Goal: Information Seeking & Learning: Learn about a topic

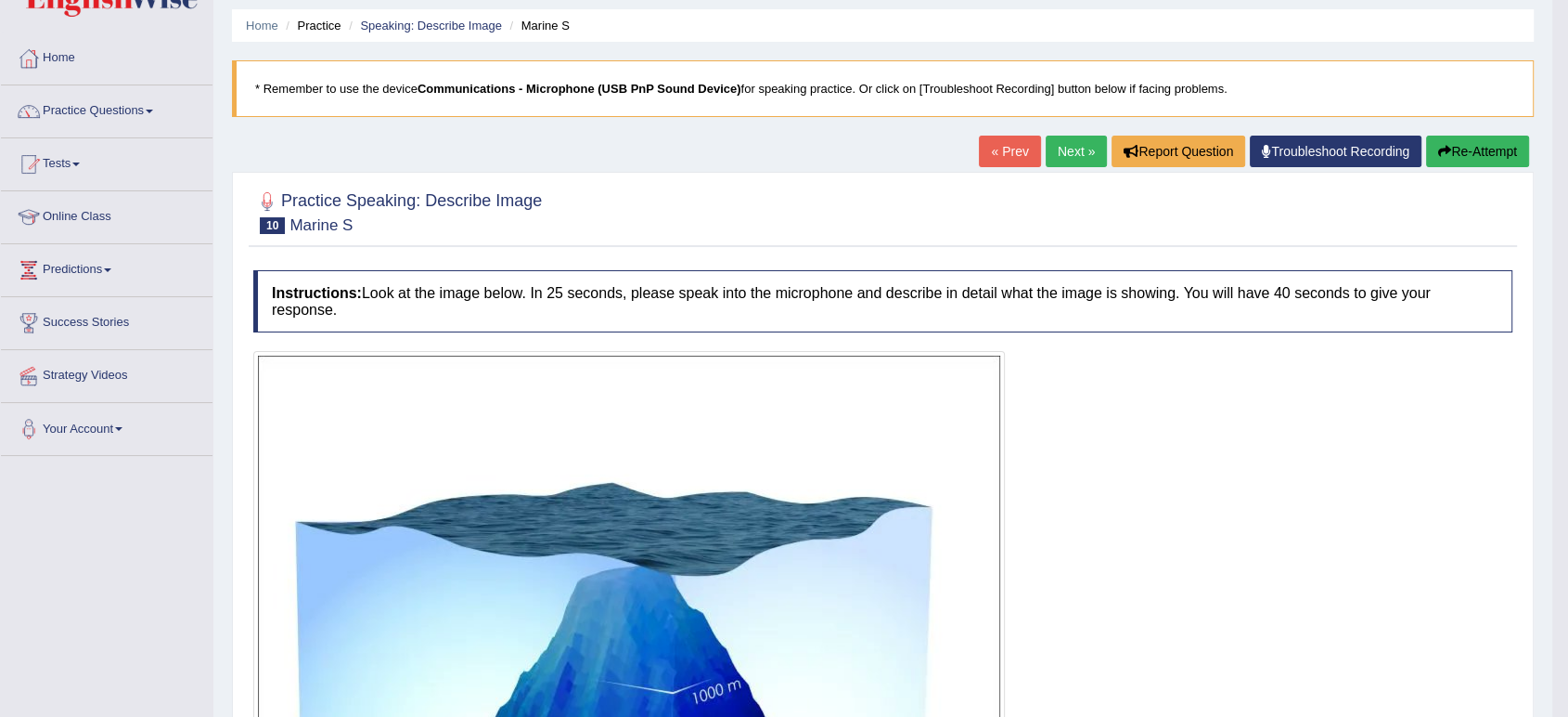
scroll to position [59, 0]
click at [102, 104] on link "Practice Questions" at bounding box center [106, 108] width 212 height 46
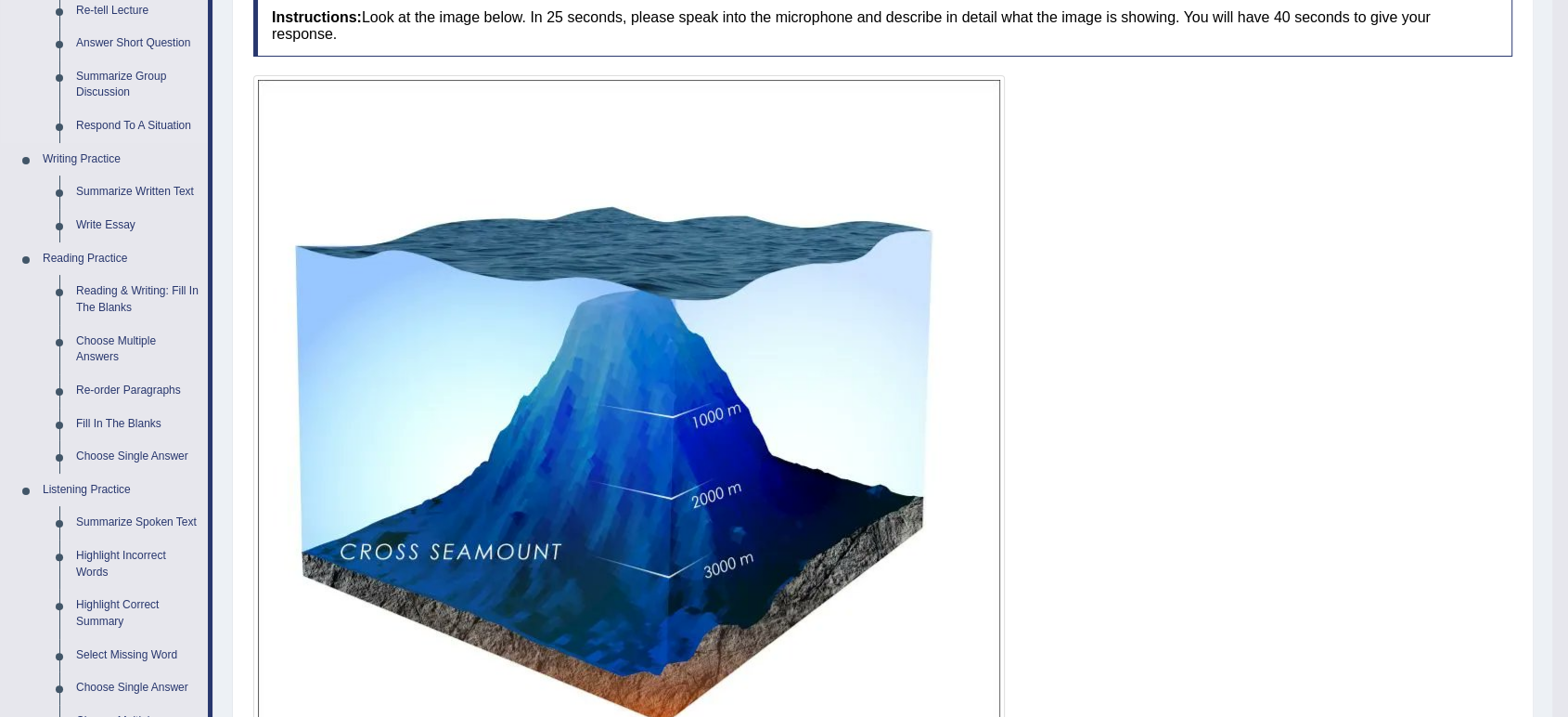
scroll to position [334, 0]
click at [103, 234] on link "Write Essay" at bounding box center [137, 227] width 140 height 34
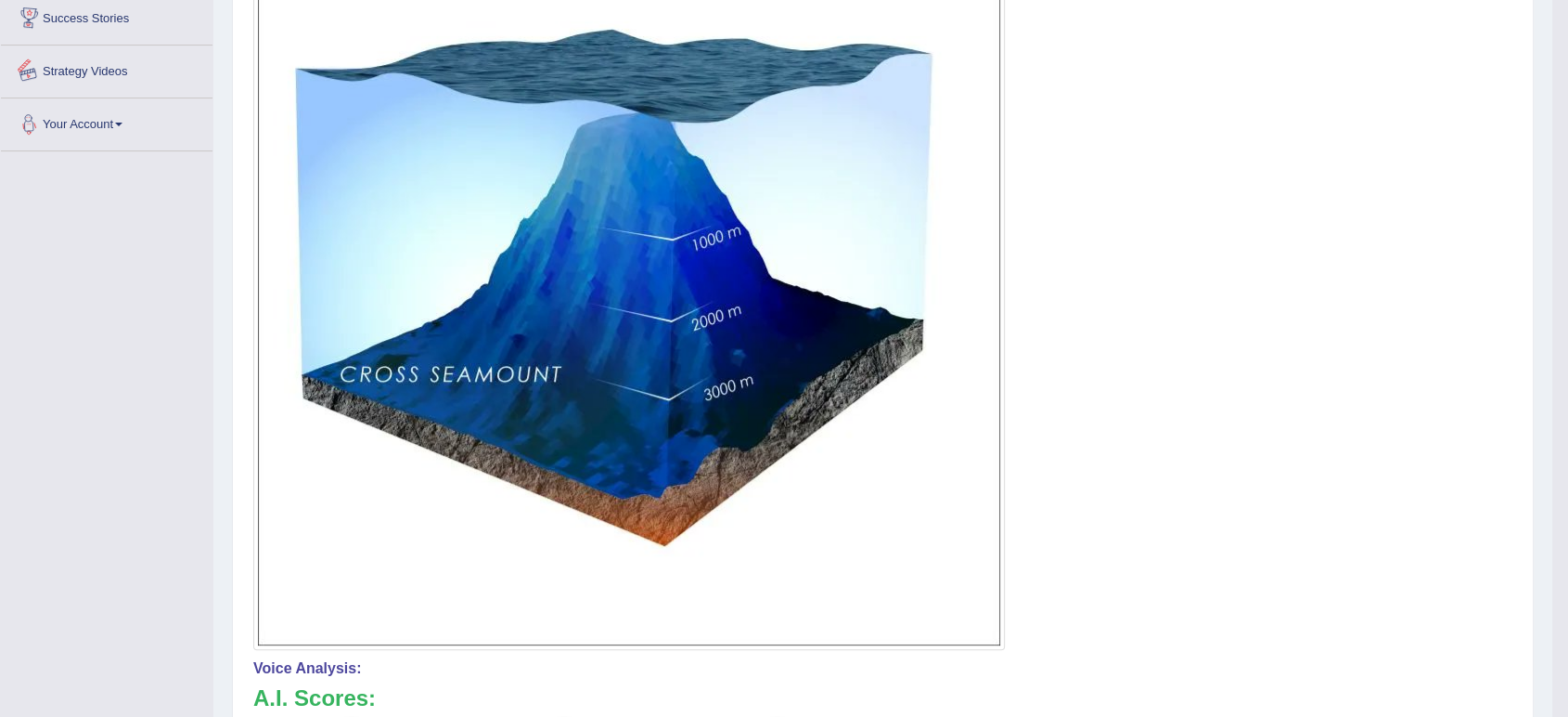
scroll to position [983, 0]
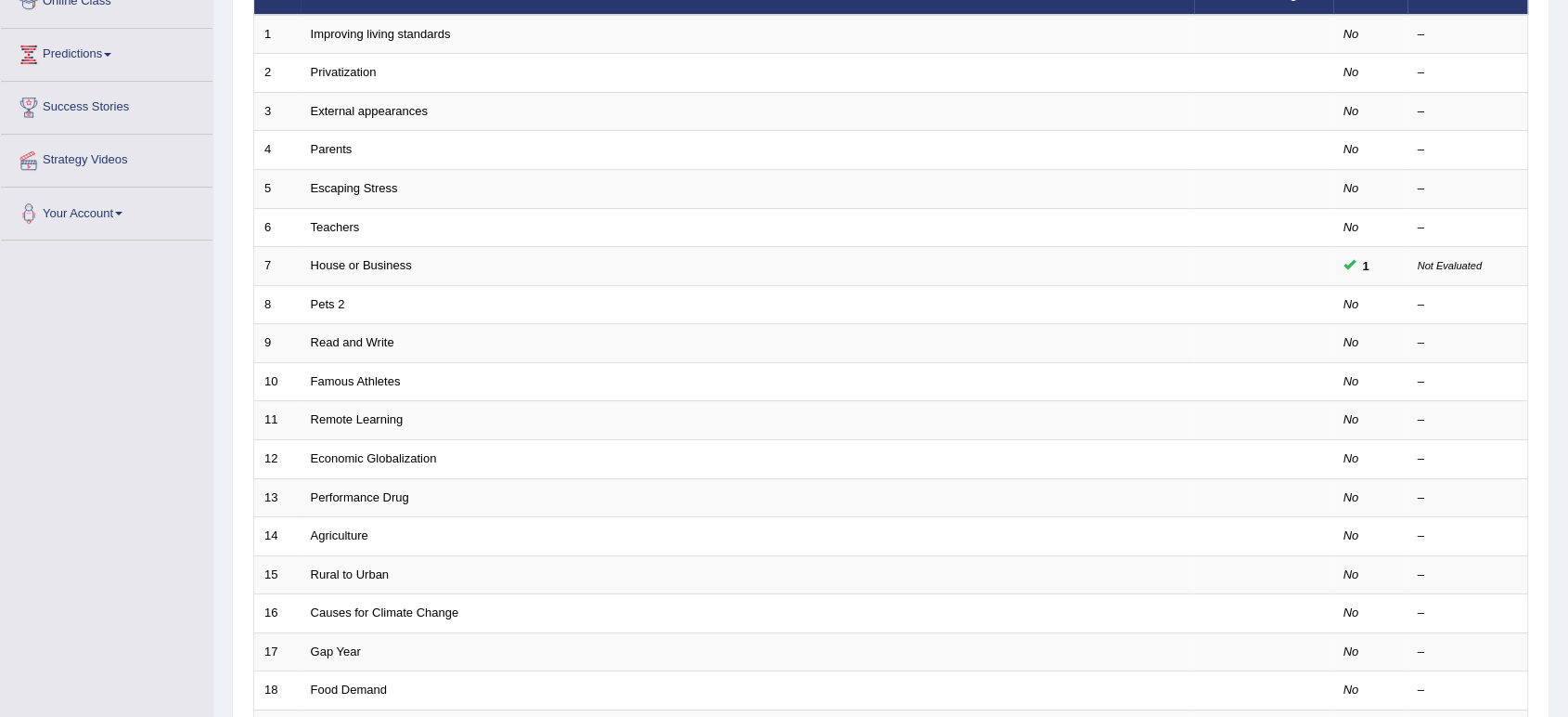
scroll to position [275, 0]
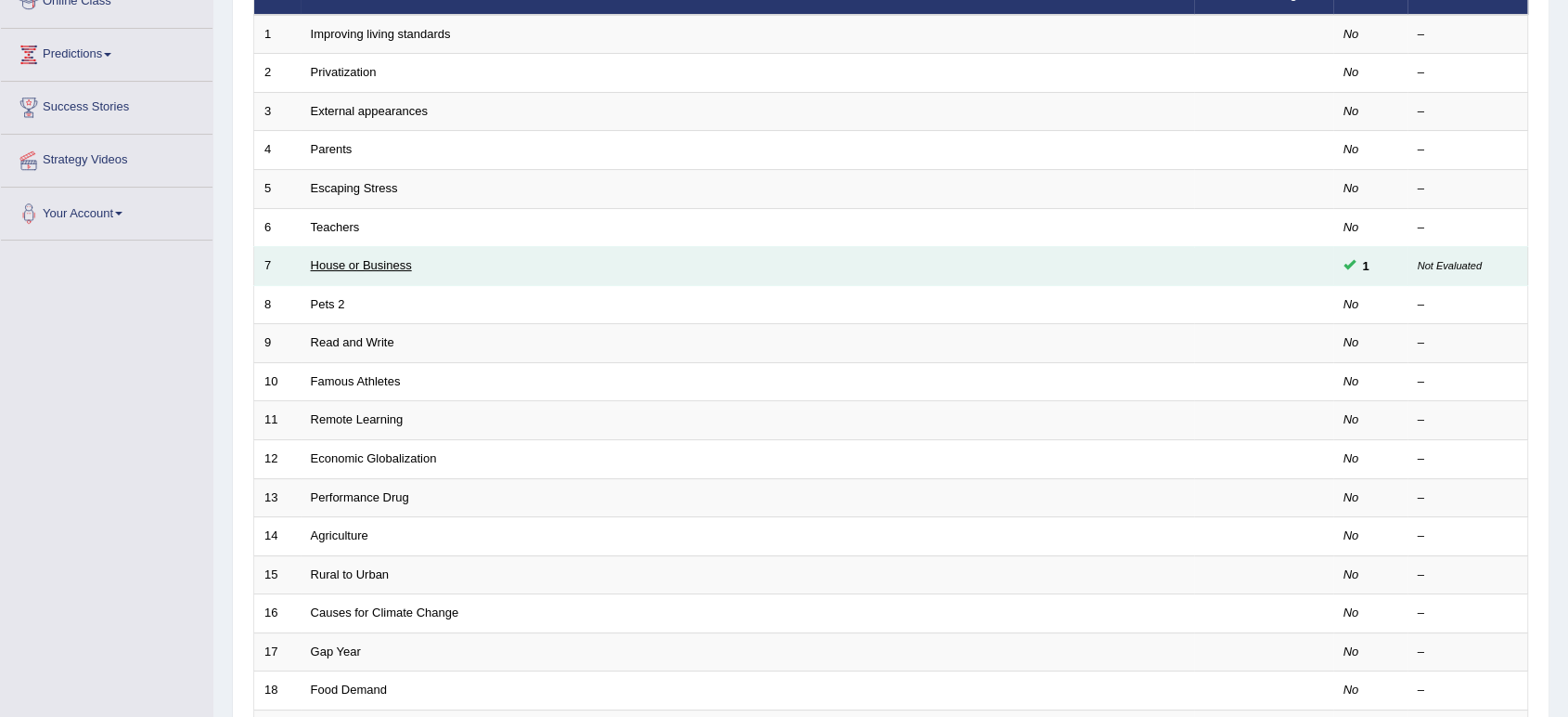
click at [394, 266] on link "House or Business" at bounding box center [362, 264] width 102 height 14
